Goal: Check status: Check status

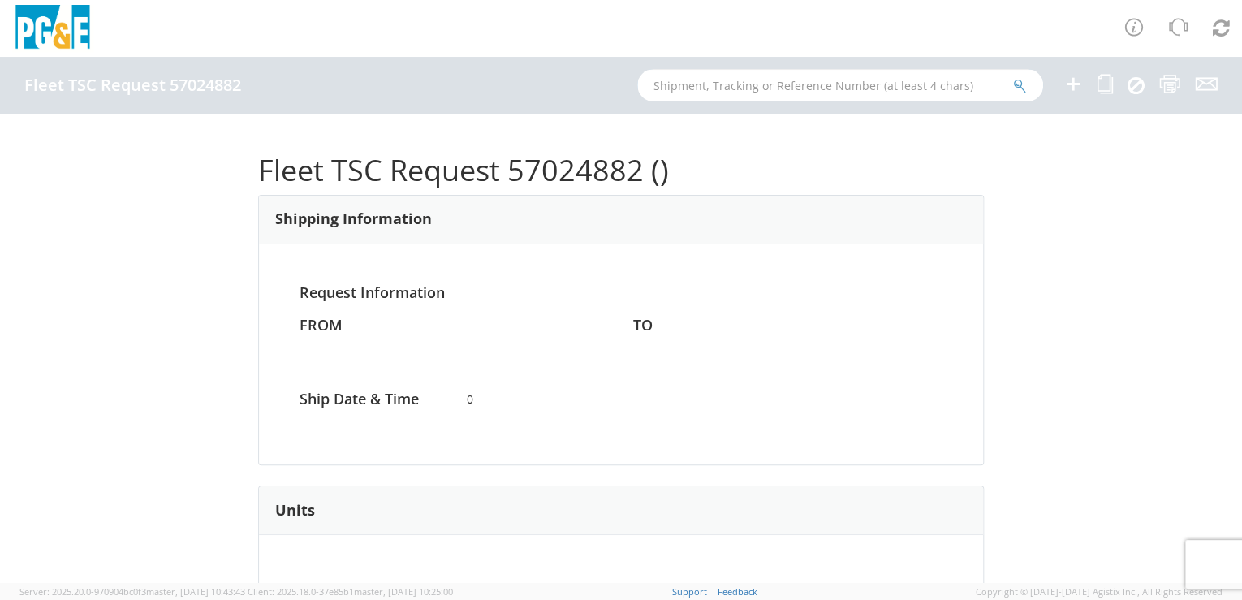
drag, startPoint x: 0, startPoint y: 0, endPoint x: 731, endPoint y: 87, distance: 735.8
click at [731, 87] on input "text" at bounding box center [840, 85] width 406 height 32
type input "b29562"
click at [1022, 84] on icon "submit" at bounding box center [1020, 86] width 14 height 15
click at [1018, 81] on icon "submit" at bounding box center [1020, 86] width 14 height 15
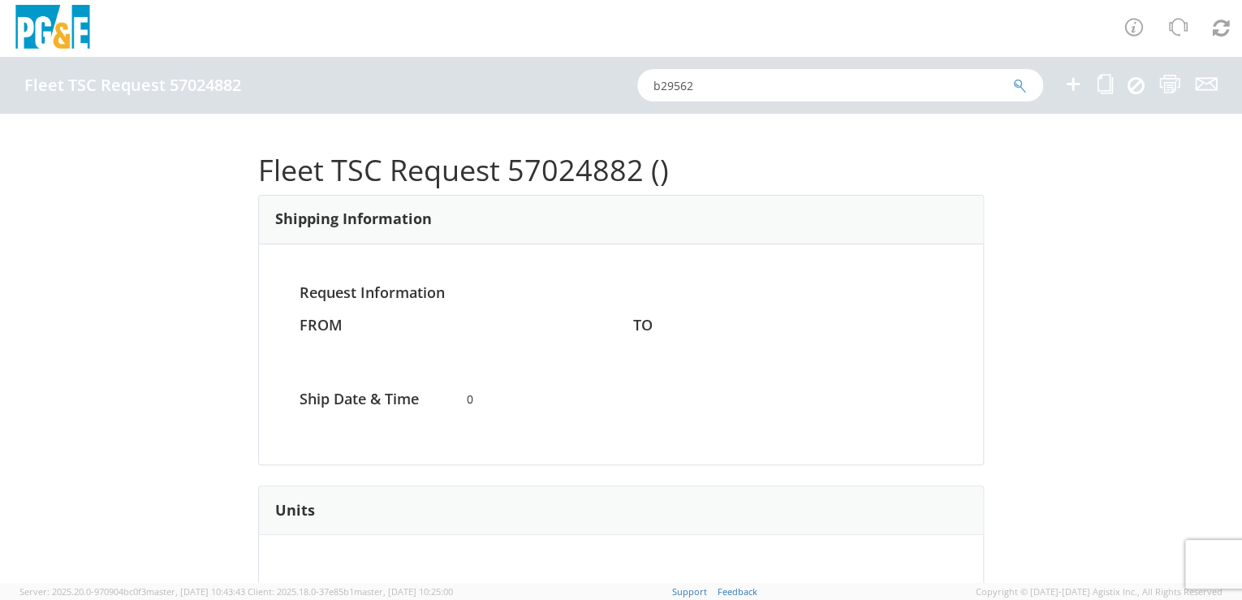
click at [744, 70] on div "Fleet TSC Request 57024882 b29562" at bounding box center [621, 85] width 1242 height 57
click at [742, 84] on input "b29562" at bounding box center [840, 85] width 406 height 32
click at [771, 96] on input "b29562" at bounding box center [840, 85] width 406 height 32
click at [1016, 85] on icon "submit" at bounding box center [1020, 86] width 14 height 15
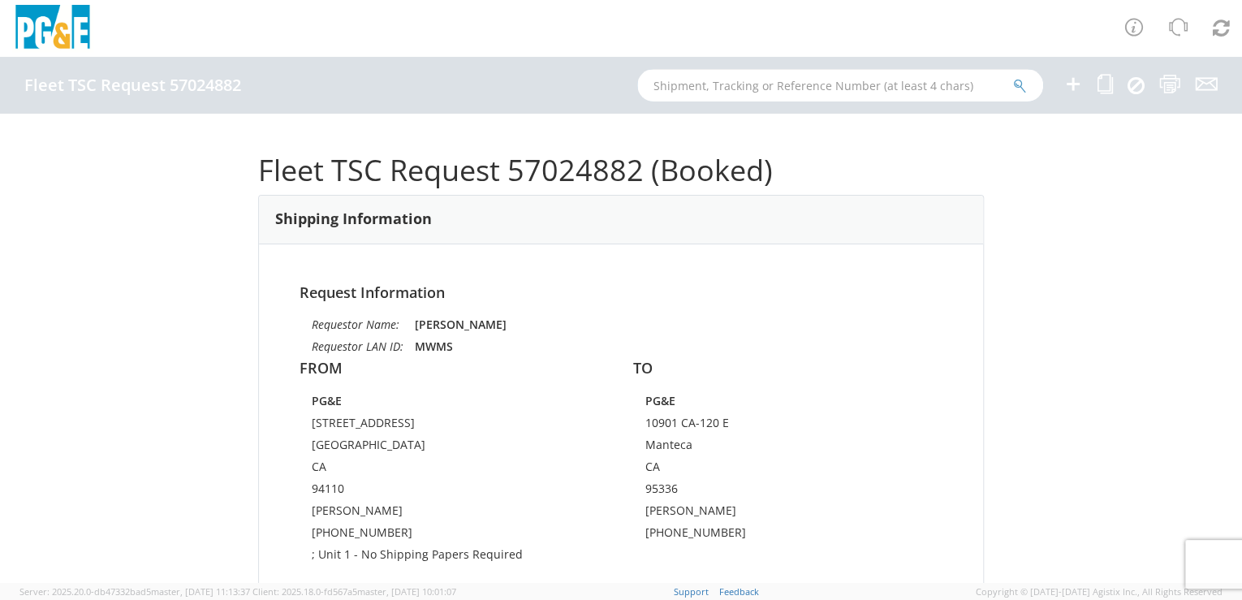
click at [697, 83] on input "text" at bounding box center [840, 85] width 406 height 32
paste input "B29562"
type input "B29562"
click at [1020, 84] on icon "submit" at bounding box center [1020, 86] width 14 height 15
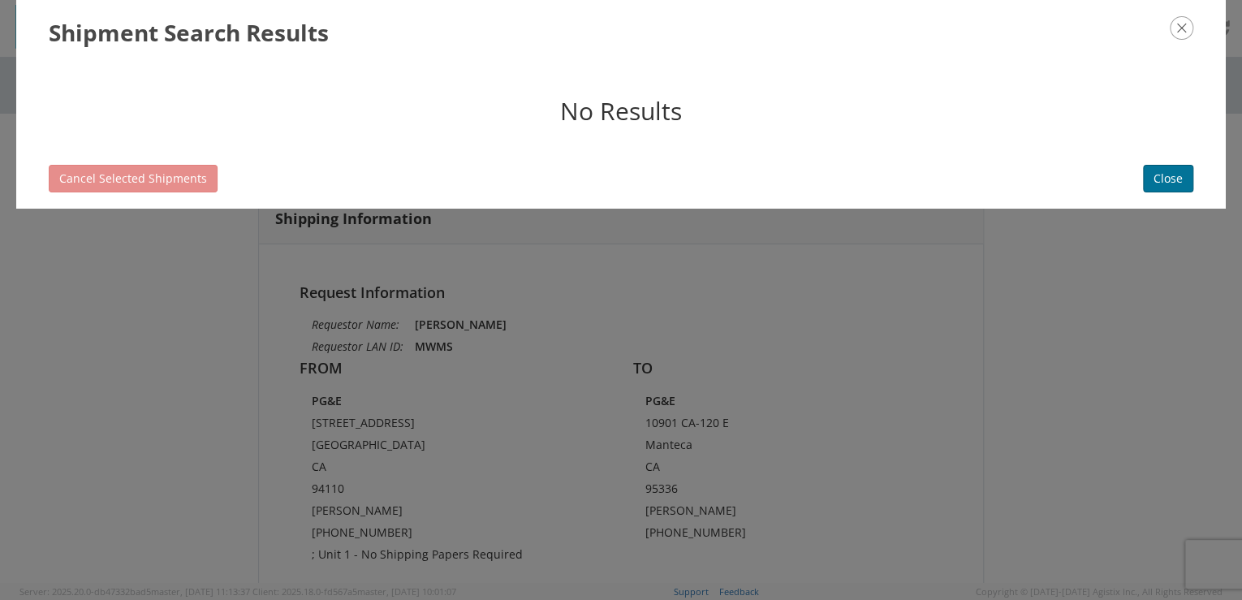
click at [1173, 174] on button "Close" at bounding box center [1168, 179] width 50 height 28
